Goal: Information Seeking & Learning: Compare options

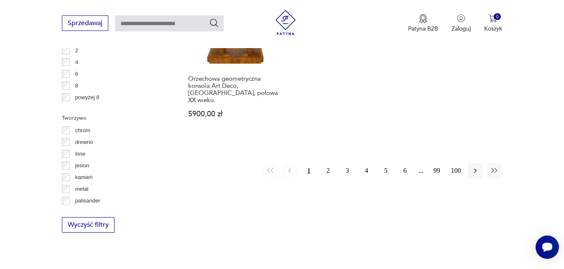
scroll to position [1252, 0]
click at [330, 163] on button "2" at bounding box center [327, 170] width 15 height 15
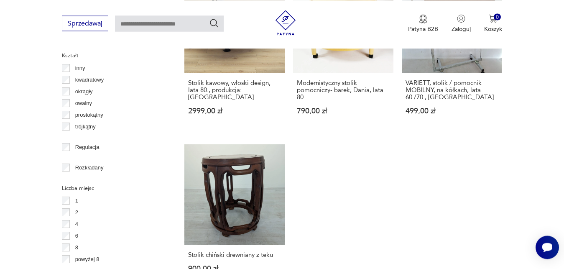
scroll to position [1296, 0]
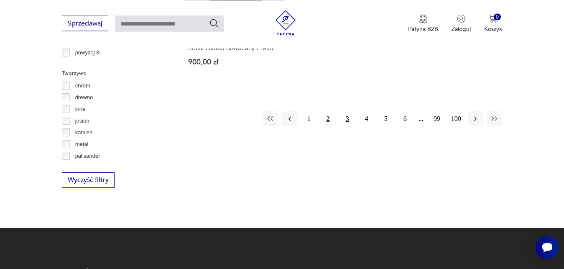
click at [347, 111] on button "3" at bounding box center [347, 118] width 15 height 15
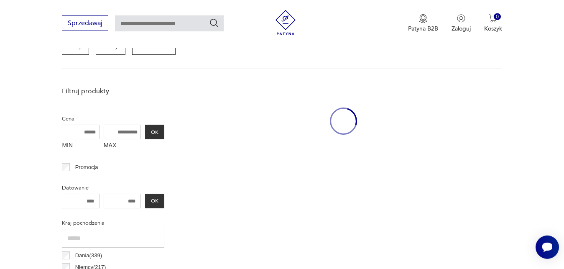
drag, startPoint x: 442, startPoint y: 150, endPoint x: 512, endPoint y: 173, distance: 74.0
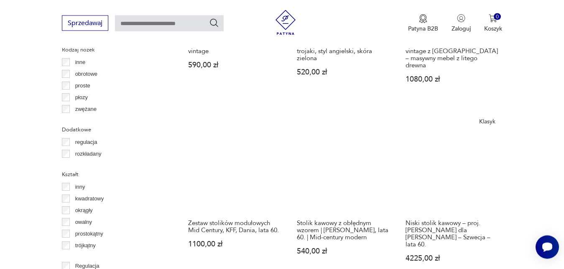
scroll to position [976, 0]
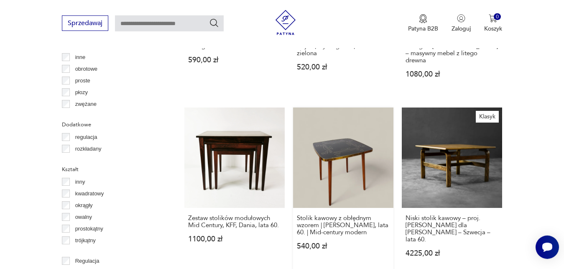
click at [346, 144] on link "Stolik kawowy z obłędnym wzorem | [PERSON_NAME], lata 60. | Mid-century modern …" at bounding box center [343, 189] width 100 height 165
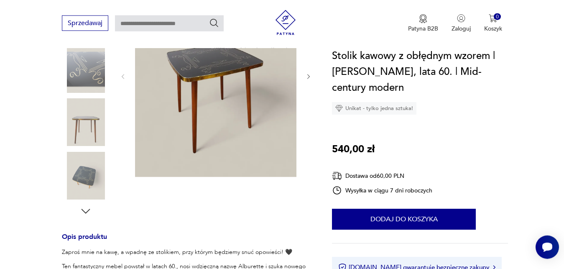
scroll to position [163, 0]
click at [306, 74] on icon "button" at bounding box center [308, 76] width 7 height 7
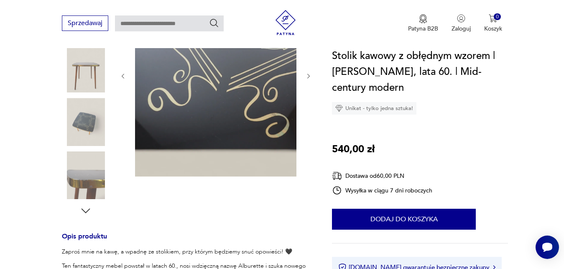
click at [306, 74] on icon "button" at bounding box center [308, 76] width 7 height 7
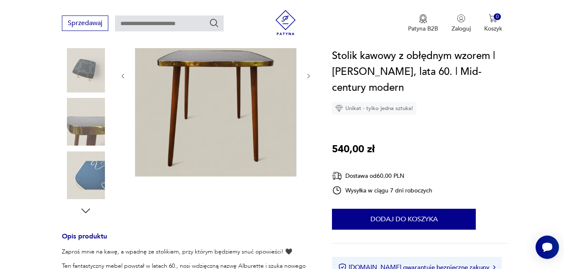
click at [306, 74] on icon "button" at bounding box center [308, 76] width 7 height 7
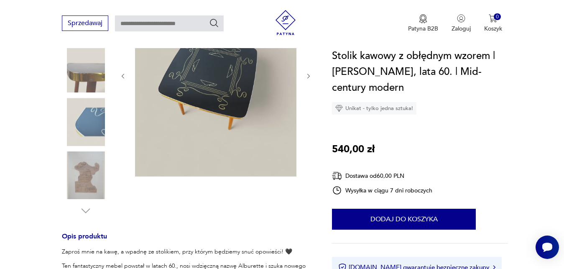
click at [306, 74] on icon "button" at bounding box center [308, 76] width 7 height 7
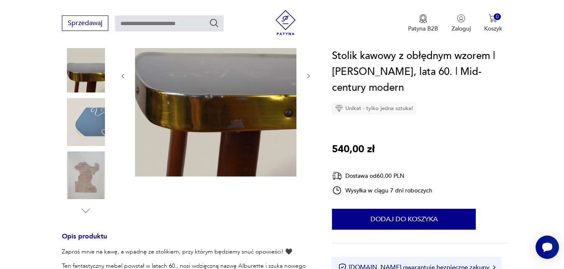
click at [306, 74] on icon "button" at bounding box center [308, 76] width 7 height 7
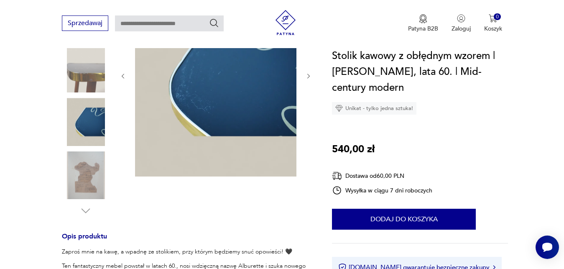
click at [306, 74] on icon "button" at bounding box center [308, 76] width 7 height 7
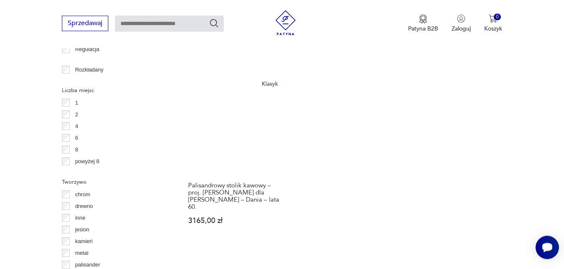
scroll to position [1192, 0]
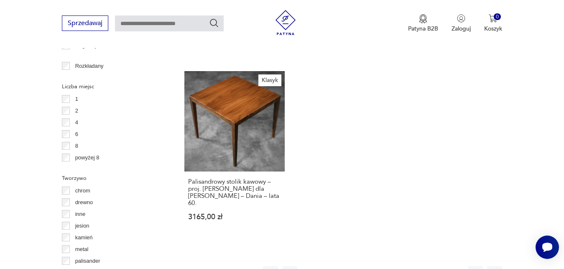
click at [366, 266] on button "4" at bounding box center [366, 273] width 15 height 15
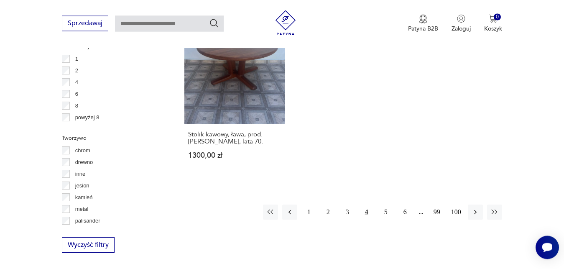
scroll to position [1239, 0]
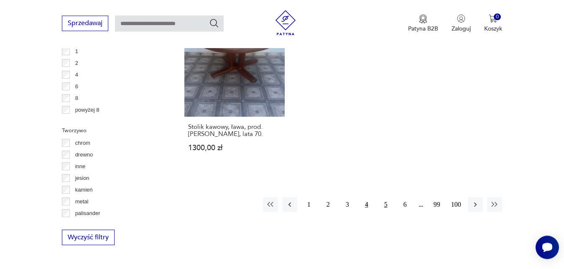
click at [385, 197] on button "5" at bounding box center [385, 204] width 15 height 15
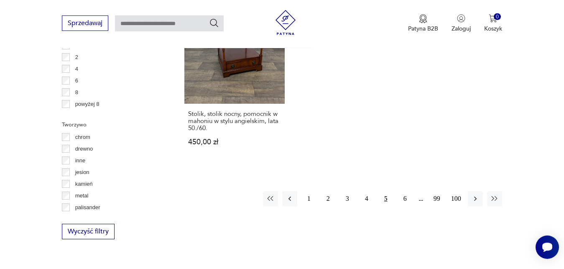
scroll to position [1245, 0]
click at [404, 197] on button "6" at bounding box center [404, 198] width 15 height 15
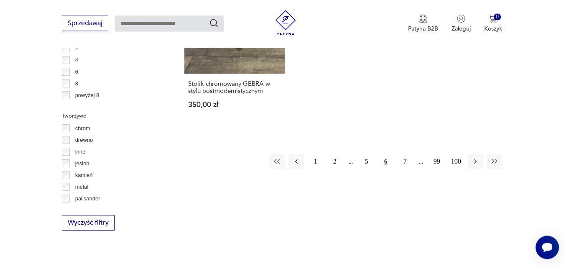
scroll to position [1268, 0]
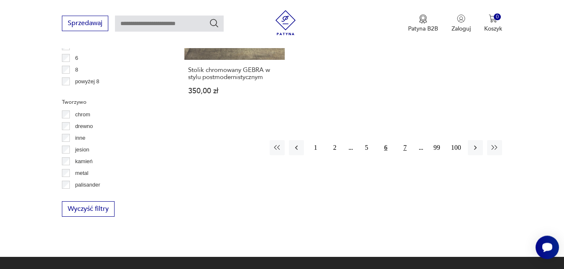
click at [404, 140] on button "7" at bounding box center [404, 147] width 15 height 15
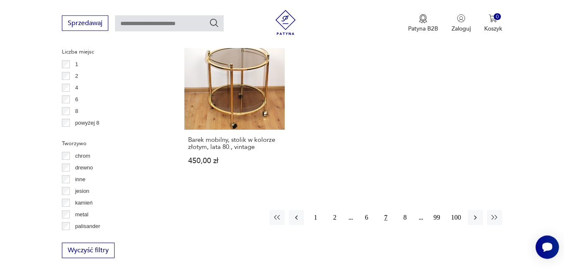
scroll to position [1230, 0]
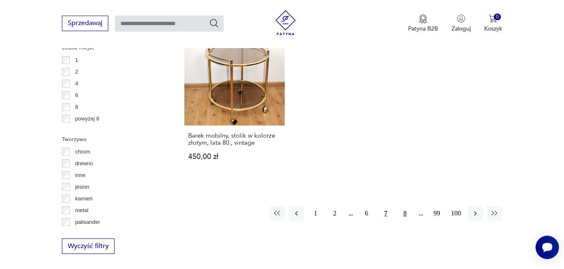
click at [403, 206] on button "8" at bounding box center [404, 213] width 15 height 15
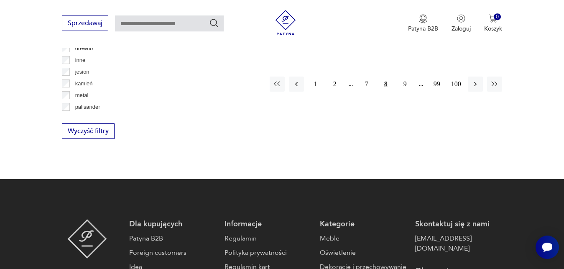
scroll to position [1293, 0]
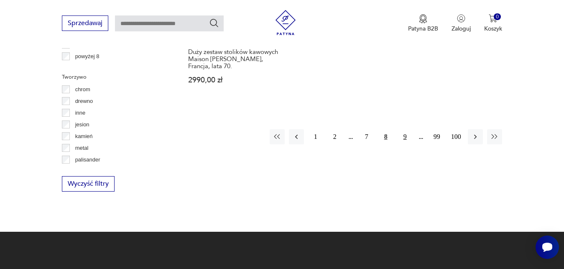
click at [404, 129] on button "9" at bounding box center [404, 136] width 15 height 15
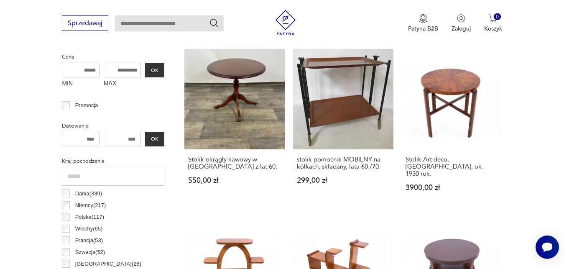
scroll to position [329, 0]
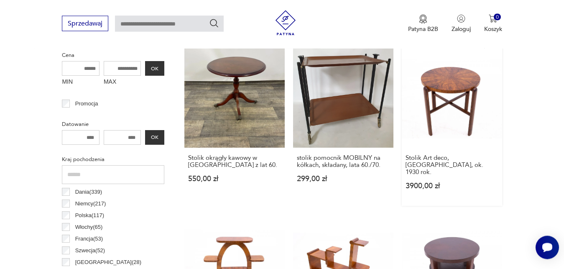
click at [449, 89] on link "Stolik Art deco, [GEOGRAPHIC_DATA], ok. 1930 rok. 3900,00 zł" at bounding box center [451, 126] width 100 height 158
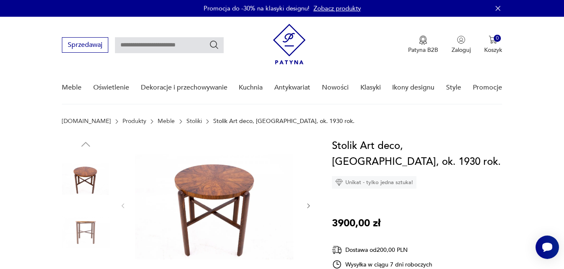
click at [309, 204] on icon "button" at bounding box center [308, 205] width 7 height 7
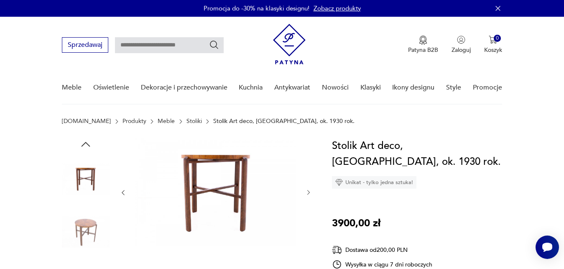
click at [309, 204] on div at bounding box center [215, 192] width 192 height 109
click at [309, 191] on icon "button" at bounding box center [308, 192] width 7 height 7
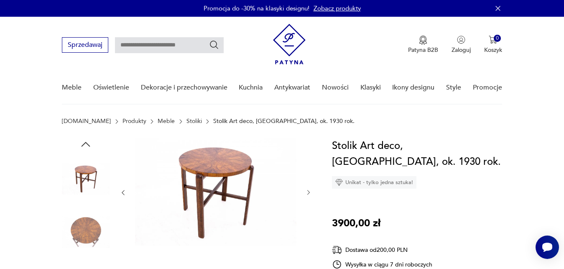
click at [309, 191] on icon "button" at bounding box center [308, 192] width 7 height 7
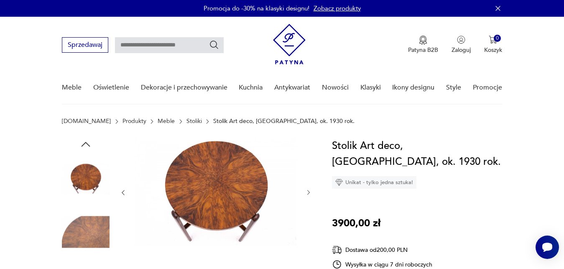
click at [309, 191] on icon "button" at bounding box center [308, 192] width 7 height 7
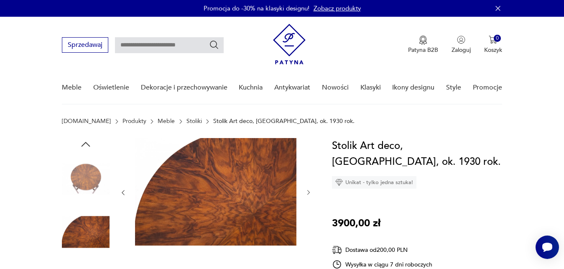
click at [309, 191] on icon "button" at bounding box center [308, 192] width 7 height 7
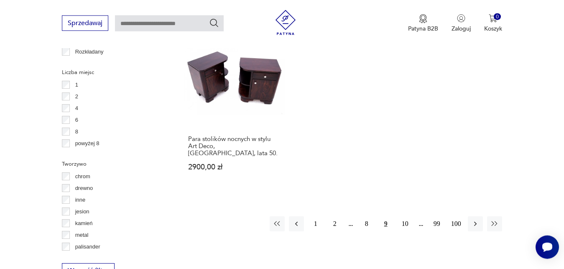
scroll to position [1207, 0]
click at [407, 215] on button "10" at bounding box center [404, 222] width 15 height 15
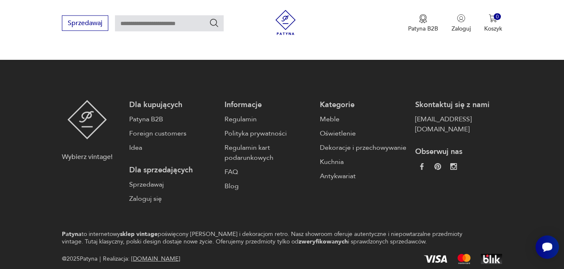
scroll to position [1499, 0]
